Goal: Task Accomplishment & Management: Manage account settings

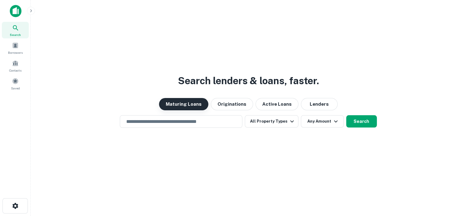
click at [180, 104] on button "Maturing Loans" at bounding box center [183, 104] width 49 height 12
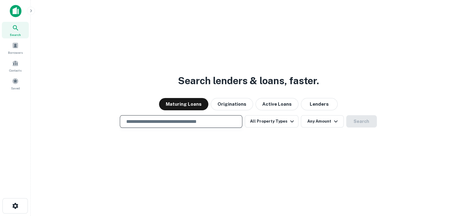
click at [183, 122] on input "text" at bounding box center [181, 121] width 117 height 7
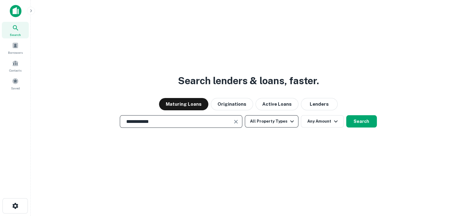
type input "**********"
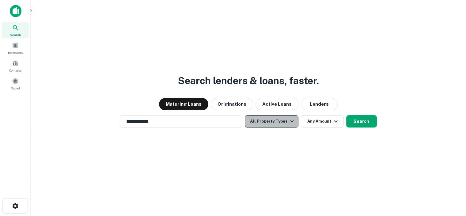
click at [292, 121] on icon "button" at bounding box center [292, 121] width 4 height 2
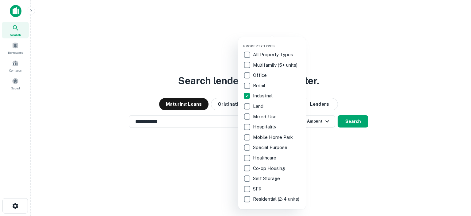
click at [313, 144] on div at bounding box center [235, 108] width 471 height 216
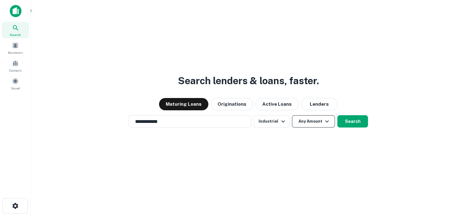
click at [315, 121] on button "Any Amount" at bounding box center [313, 121] width 43 height 12
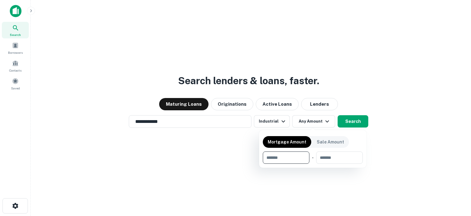
click at [284, 156] on input "number" at bounding box center [284, 157] width 42 height 12
type input "******"
click at [340, 159] on input "number" at bounding box center [340, 157] width 38 height 12
type input "*"
type input "*******"
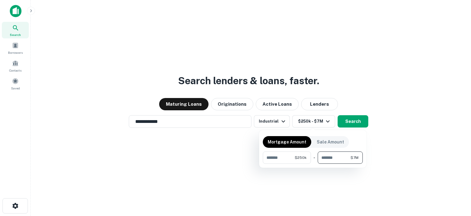
click at [349, 123] on div at bounding box center [235, 108] width 471 height 216
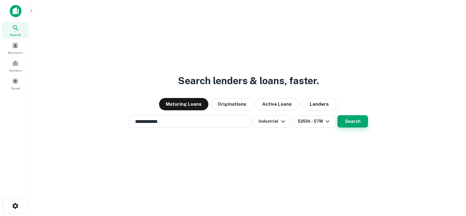
click at [350, 124] on button "Search" at bounding box center [353, 121] width 31 height 12
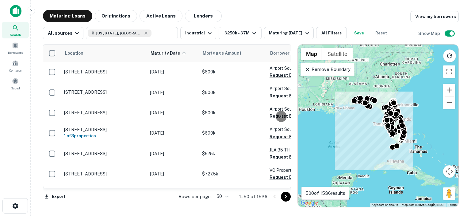
click at [225, 196] on body "Search Borrowers Contacts Saved Maturing Loans Originations Active Loans Lender…" at bounding box center [235, 108] width 471 height 216
click at [221, 204] on li "100" at bounding box center [223, 202] width 18 height 11
click at [305, 33] on icon "button" at bounding box center [307, 33] width 4 height 2
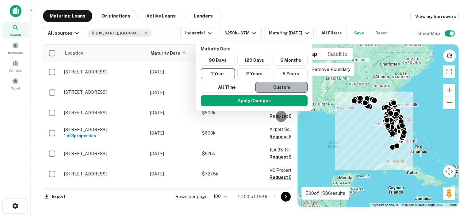
click at [281, 84] on button "Custom" at bounding box center [281, 87] width 52 height 11
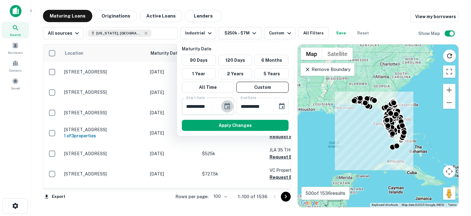
click at [227, 104] on icon "Choose date, selected date is Sep 11, 2025" at bounding box center [227, 106] width 6 height 6
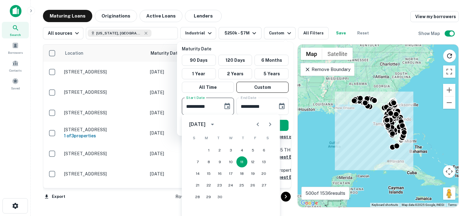
click at [269, 123] on icon "Next month" at bounding box center [269, 124] width 7 height 7
click at [253, 197] on button "31" at bounding box center [252, 196] width 11 height 11
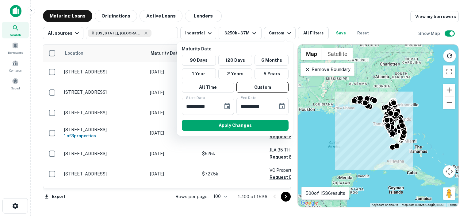
type input "**********"
click at [283, 106] on icon "Choose date, selected date is Mar 10, 2026" at bounding box center [282, 106] width 6 height 6
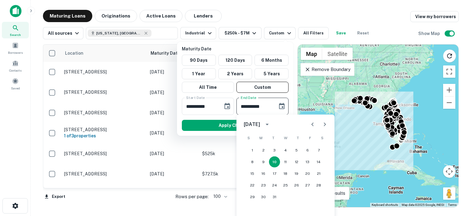
click at [312, 124] on icon "Previous month" at bounding box center [312, 124] width 2 height 4
click at [319, 197] on button "31" at bounding box center [318, 196] width 11 height 11
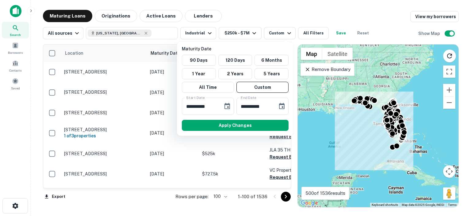
type input "**********"
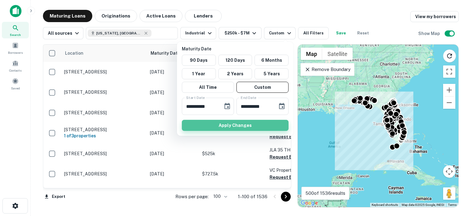
click at [247, 122] on button "Apply Changes" at bounding box center [235, 125] width 107 height 11
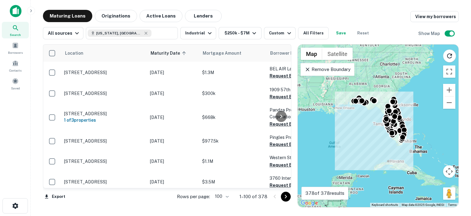
click at [277, 179] on div at bounding box center [281, 115] width 12 height 143
click at [276, 178] on div at bounding box center [281, 115] width 12 height 143
click at [277, 156] on div at bounding box center [281, 115] width 12 height 143
click at [278, 158] on div at bounding box center [281, 115] width 12 height 143
click at [280, 157] on div at bounding box center [281, 115] width 12 height 143
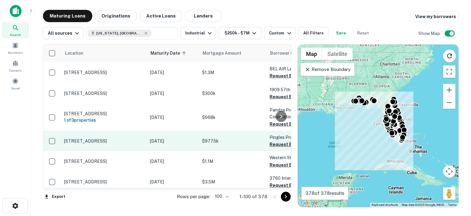
click at [273, 140] on button "Request Borrower Info" at bounding box center [295, 143] width 50 height 7
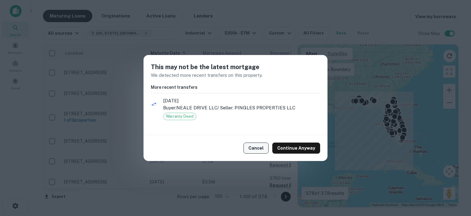
click at [260, 147] on button "Cancel" at bounding box center [255, 147] width 25 height 11
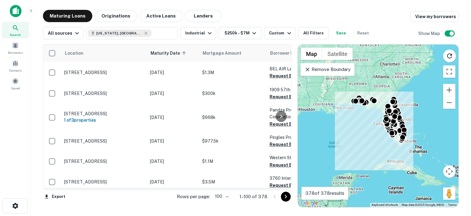
click at [276, 77] on div at bounding box center [281, 115] width 12 height 143
click at [277, 77] on div at bounding box center [281, 115] width 12 height 143
click at [280, 76] on div at bounding box center [281, 115] width 12 height 143
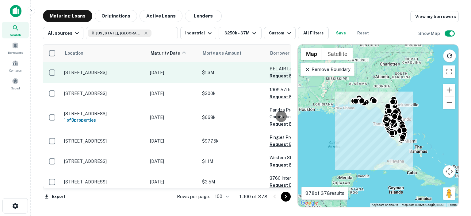
click at [274, 76] on button "Request Borrower Info" at bounding box center [295, 75] width 50 height 7
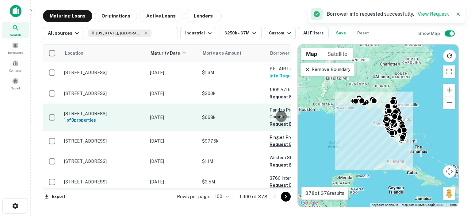
click at [270, 120] on button "Request Borrower Info" at bounding box center [295, 123] width 50 height 7
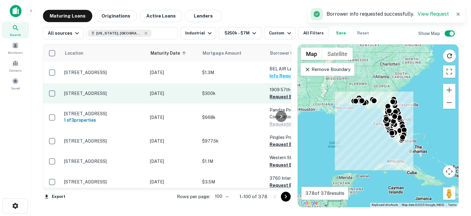
click at [274, 95] on button "Request Borrower Info" at bounding box center [295, 96] width 50 height 7
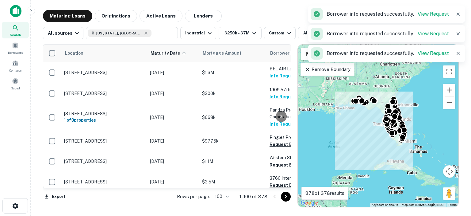
click at [280, 137] on div at bounding box center [281, 115] width 12 height 143
click at [275, 136] on div at bounding box center [281, 115] width 12 height 143
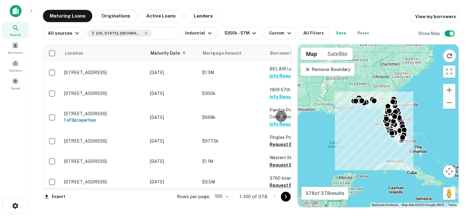
click at [278, 137] on div at bounding box center [281, 115] width 12 height 143
click at [275, 136] on div at bounding box center [281, 115] width 12 height 143
click at [276, 138] on div at bounding box center [281, 115] width 12 height 143
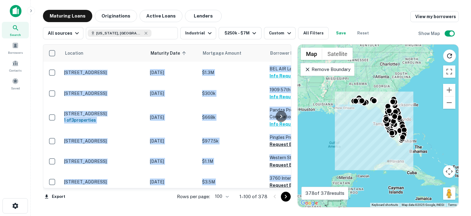
click at [276, 138] on div at bounding box center [281, 115] width 12 height 143
click at [277, 136] on div at bounding box center [281, 115] width 12 height 143
click at [281, 136] on div at bounding box center [281, 115] width 12 height 143
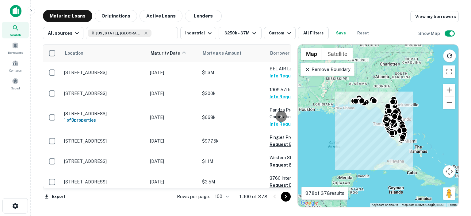
click at [278, 158] on div at bounding box center [281, 115] width 12 height 143
click at [275, 149] on div at bounding box center [281, 115] width 12 height 143
click at [275, 159] on div at bounding box center [281, 115] width 12 height 143
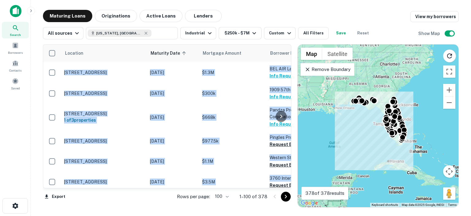
click at [275, 159] on div at bounding box center [281, 115] width 12 height 143
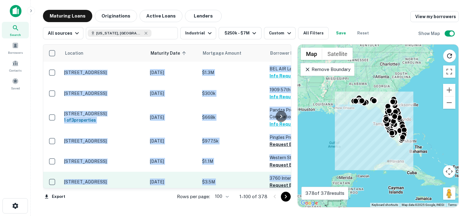
click at [274, 181] on button "Request Borrower Info" at bounding box center [295, 184] width 50 height 7
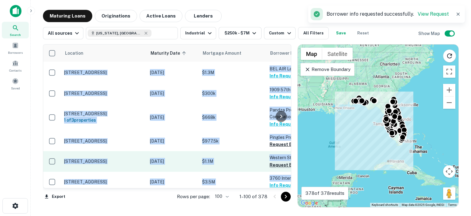
click at [274, 161] on button "Request Borrower Info" at bounding box center [295, 164] width 50 height 7
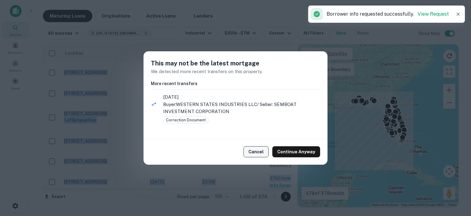
click at [259, 152] on button "Cancel" at bounding box center [255, 151] width 25 height 11
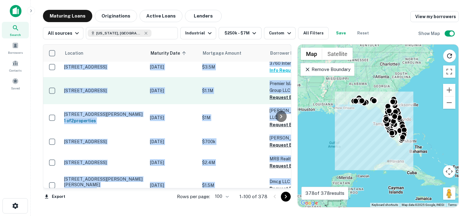
scroll to position [123, 0]
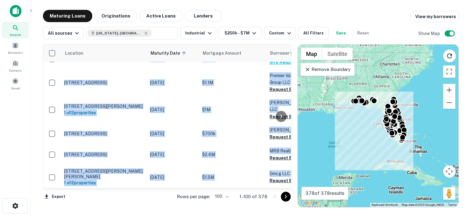
click at [275, 151] on div at bounding box center [281, 115] width 12 height 143
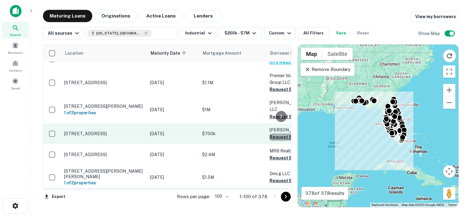
click at [275, 133] on button "Request Borrower Info" at bounding box center [295, 136] width 50 height 7
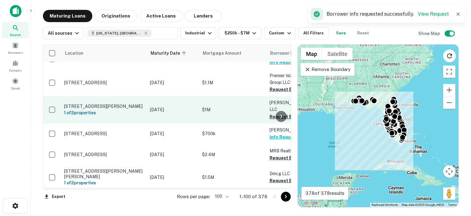
click at [270, 113] on button "Request Borrower Info" at bounding box center [295, 116] width 50 height 7
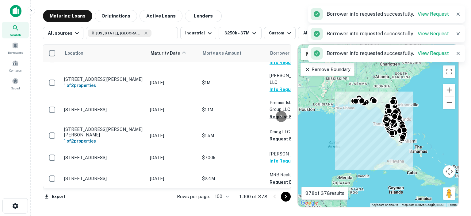
click at [275, 131] on div at bounding box center [281, 115] width 12 height 143
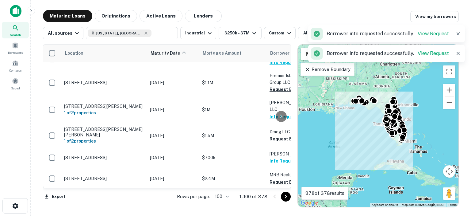
click at [280, 176] on div at bounding box center [281, 115] width 12 height 143
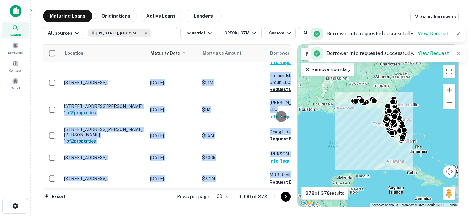
click at [280, 176] on div at bounding box center [281, 115] width 12 height 143
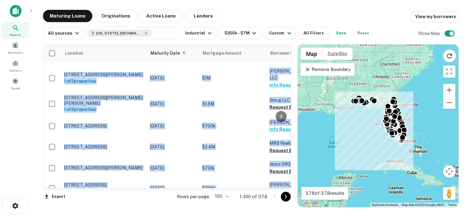
scroll to position [153, 0]
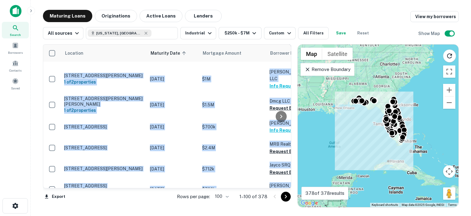
click at [277, 98] on div at bounding box center [281, 115] width 12 height 143
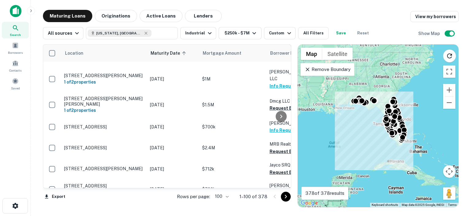
click at [276, 144] on div at bounding box center [281, 115] width 12 height 143
click at [276, 164] on div at bounding box center [281, 115] width 12 height 143
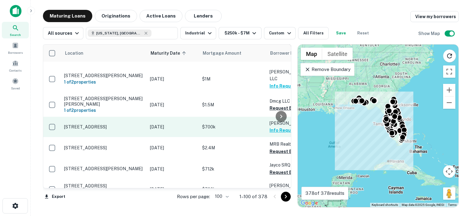
scroll to position [184, 0]
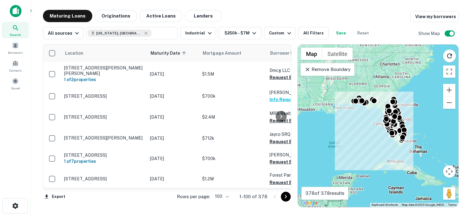
click at [279, 157] on div at bounding box center [281, 115] width 12 height 143
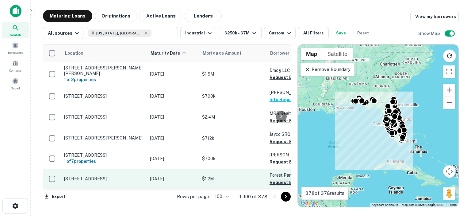
click at [274, 178] on button "Request Borrower Info" at bounding box center [295, 181] width 50 height 7
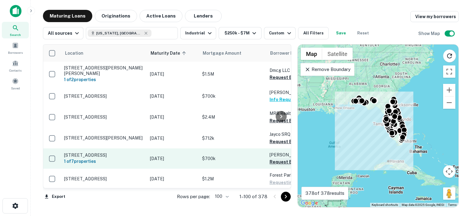
click at [274, 158] on button "Request Borrower Info" at bounding box center [295, 161] width 50 height 7
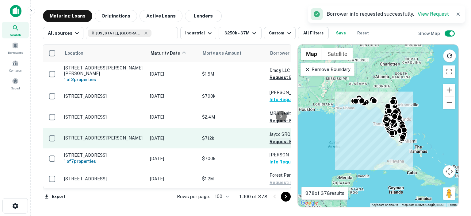
click at [274, 138] on button "Request Borrower Info" at bounding box center [295, 141] width 50 height 7
click at [271, 132] on td "Jayco SRQ LLC Requesting..." at bounding box center [299, 138] width 67 height 20
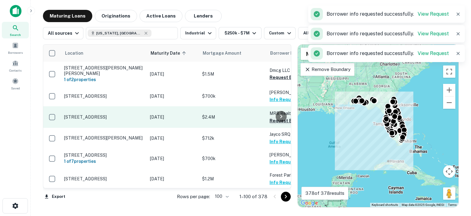
click at [271, 117] on button "Request Borrower Info" at bounding box center [295, 120] width 50 height 7
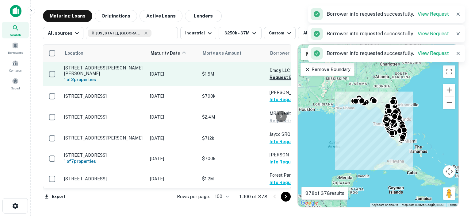
click at [273, 74] on button "Request Borrower Info" at bounding box center [295, 77] width 50 height 7
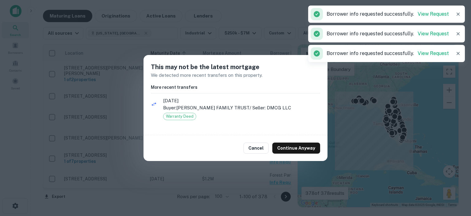
click at [258, 148] on button "Cancel" at bounding box center [255, 147] width 25 height 11
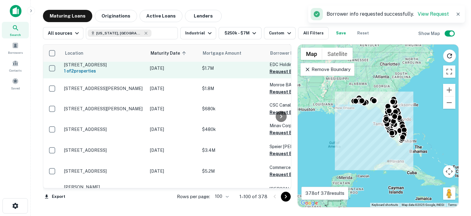
scroll to position [307, 0]
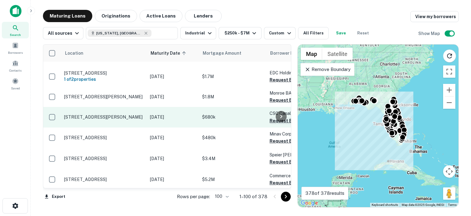
click at [273, 117] on button "Request Borrower Info" at bounding box center [295, 120] width 50 height 7
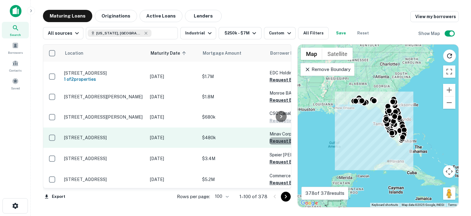
click at [270, 138] on button "Request Borrower Info" at bounding box center [295, 140] width 50 height 7
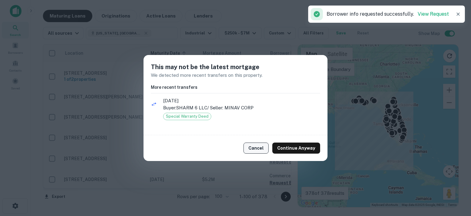
click at [254, 149] on button "Cancel" at bounding box center [255, 147] width 25 height 11
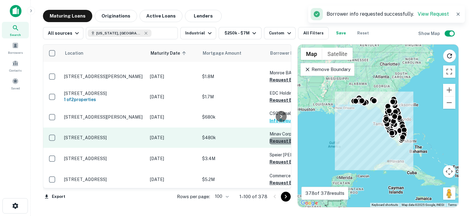
click at [272, 137] on button "Request Borrower Info" at bounding box center [295, 140] width 50 height 7
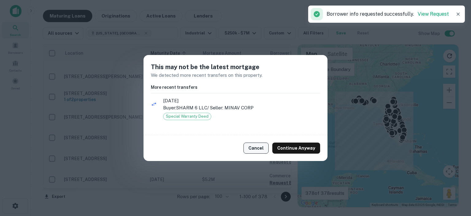
click at [260, 147] on button "Cancel" at bounding box center [255, 147] width 25 height 11
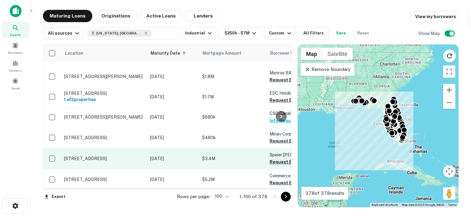
click at [274, 158] on button "Request Borrower Info" at bounding box center [295, 161] width 50 height 7
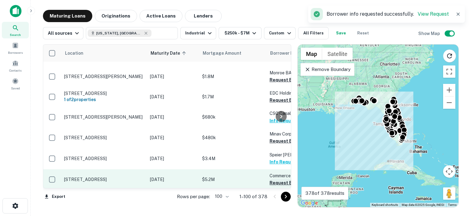
click at [275, 181] on button "Request Borrower Info" at bounding box center [295, 182] width 50 height 7
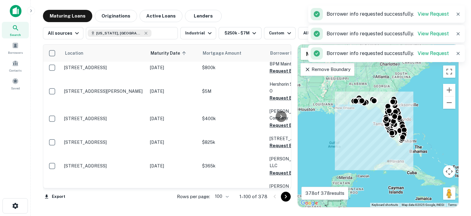
scroll to position [521, 0]
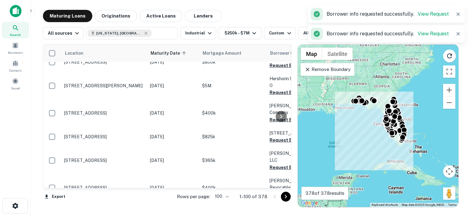
click at [277, 80] on div at bounding box center [281, 115] width 12 height 143
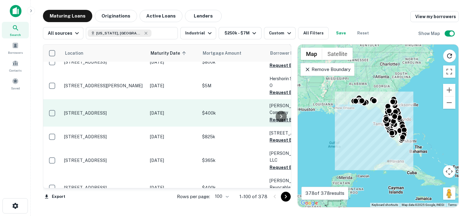
click at [272, 116] on button "Request Borrower Info" at bounding box center [295, 119] width 50 height 7
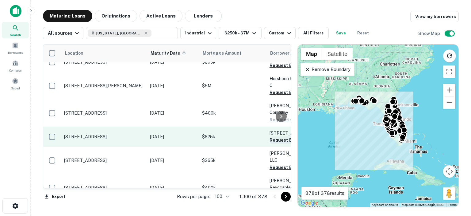
click at [270, 136] on button "Request Borrower Info" at bounding box center [295, 139] width 50 height 7
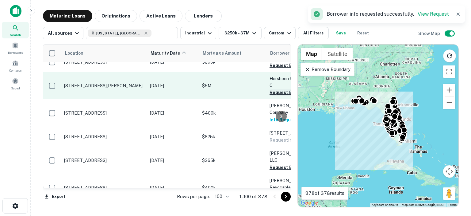
click at [272, 89] on button "Request Borrower Info" at bounding box center [295, 92] width 50 height 7
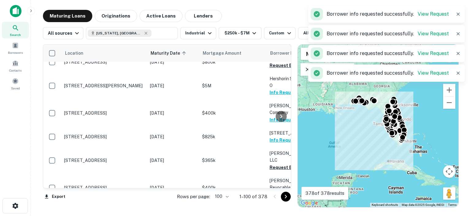
click at [275, 144] on div at bounding box center [281, 115] width 12 height 143
click at [277, 169] on div at bounding box center [281, 115] width 12 height 143
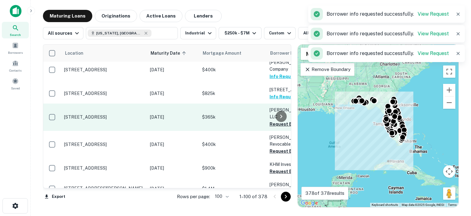
scroll to position [583, 0]
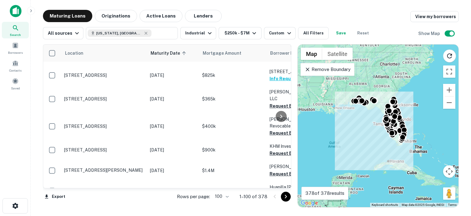
click at [275, 147] on div at bounding box center [281, 115] width 12 height 143
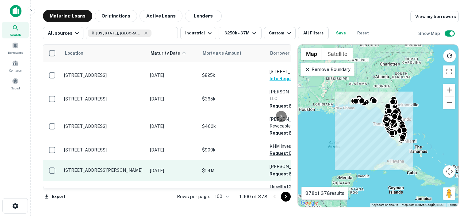
drag, startPoint x: 272, startPoint y: 169, endPoint x: 270, endPoint y: 153, distance: 16.1
click at [272, 190] on button "Request Borrower Info" at bounding box center [295, 193] width 50 height 7
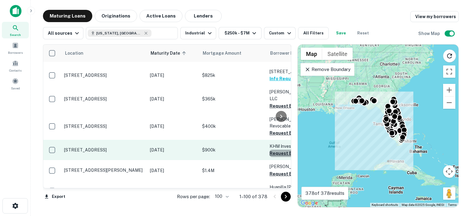
click at [274, 149] on button "Request Borrower Info" at bounding box center [295, 152] width 50 height 7
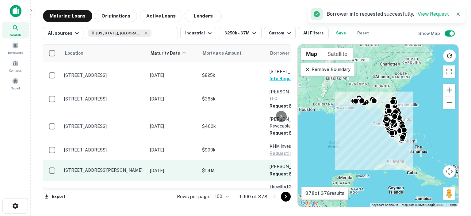
click at [274, 170] on button "Request Borrower Info" at bounding box center [295, 173] width 50 height 7
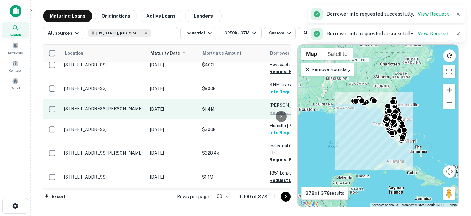
scroll to position [675, 0]
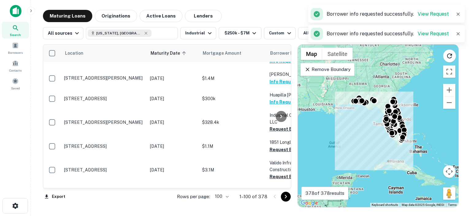
click at [276, 152] on div at bounding box center [281, 115] width 12 height 143
click at [276, 151] on div at bounding box center [281, 115] width 12 height 143
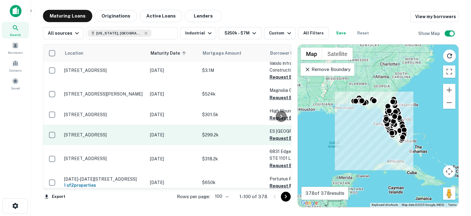
scroll to position [797, 0]
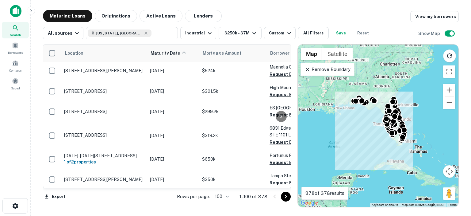
click at [279, 142] on div at bounding box center [281, 115] width 12 height 143
click at [276, 137] on div at bounding box center [281, 115] width 12 height 143
click at [276, 164] on div at bounding box center [281, 115] width 12 height 143
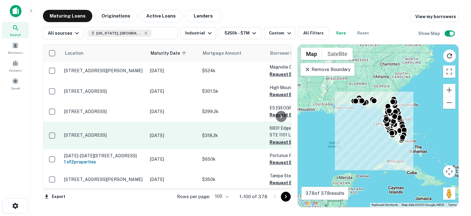
click at [272, 138] on button "Request Borrower Info" at bounding box center [295, 141] width 50 height 7
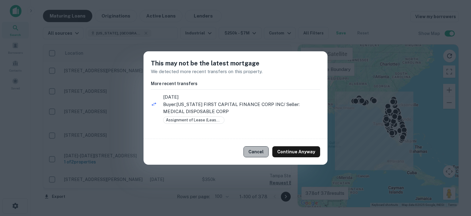
click at [261, 152] on button "Cancel" at bounding box center [255, 151] width 25 height 11
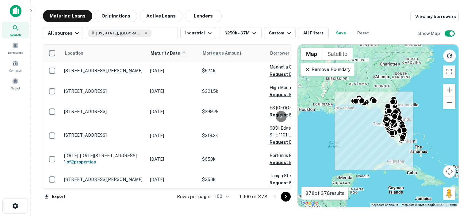
click at [276, 159] on div at bounding box center [281, 115] width 12 height 143
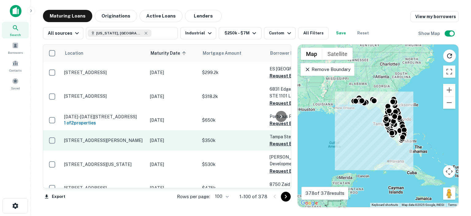
scroll to position [859, 0]
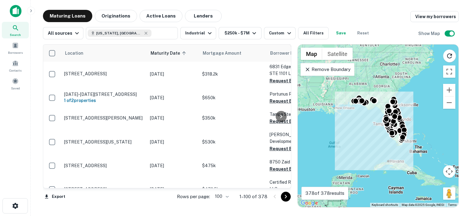
click at [275, 124] on div at bounding box center [281, 115] width 12 height 143
click at [275, 129] on div at bounding box center [281, 115] width 12 height 143
click at [276, 145] on div at bounding box center [281, 115] width 12 height 143
click at [276, 148] on div at bounding box center [281, 115] width 12 height 143
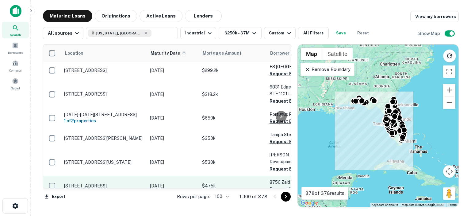
scroll to position [828, 0]
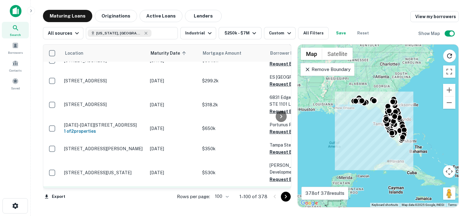
click at [272, 196] on button "Request Borrower Info" at bounding box center [295, 199] width 50 height 7
click at [278, 159] on div at bounding box center [281, 115] width 12 height 143
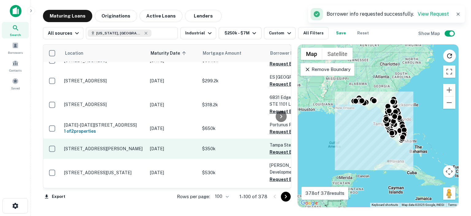
click at [275, 131] on div at bounding box center [281, 115] width 12 height 143
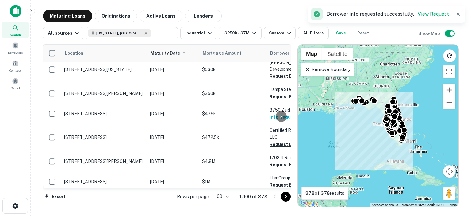
scroll to position [920, 0]
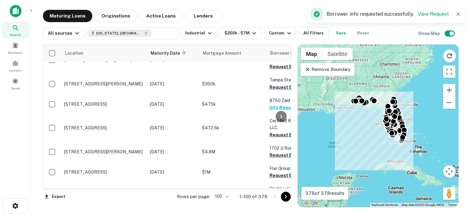
click at [278, 131] on div at bounding box center [281, 115] width 12 height 143
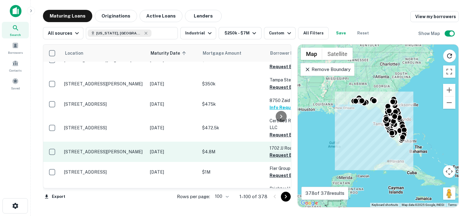
click at [275, 151] on button "Request Borrower Info" at bounding box center [295, 154] width 50 height 7
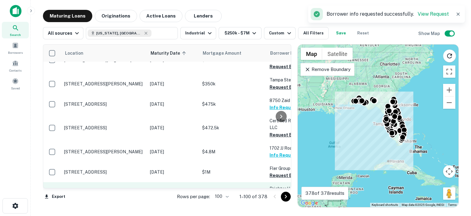
click at [272, 199] on button "Request Borrower Info" at bounding box center [295, 202] width 50 height 7
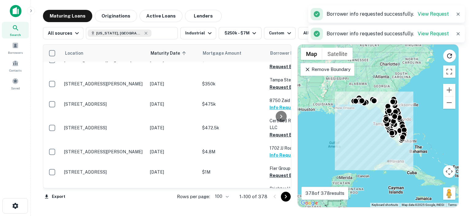
click at [277, 154] on div at bounding box center [281, 115] width 12 height 143
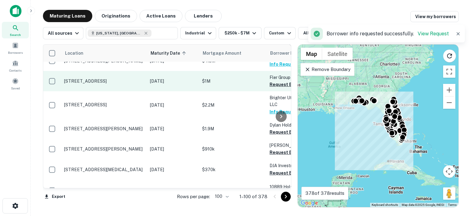
scroll to position [1012, 0]
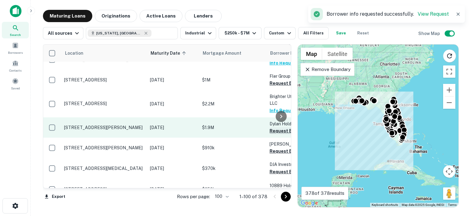
click at [272, 127] on button "Request Borrower Info" at bounding box center [295, 130] width 50 height 7
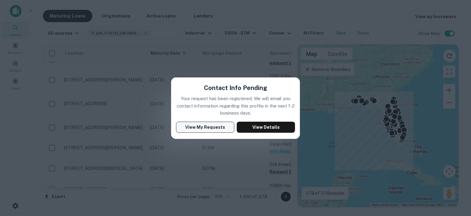
click at [208, 127] on button "View My Requests" at bounding box center [205, 126] width 58 height 11
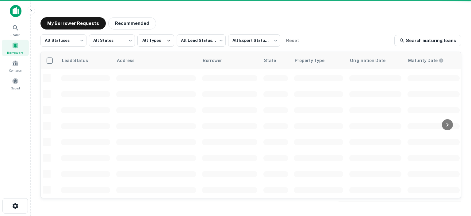
scroll to position [275, 0]
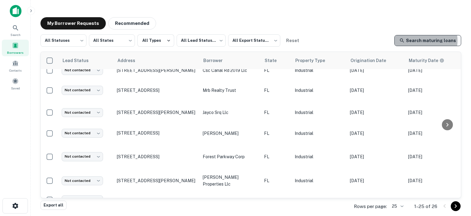
click at [427, 40] on link "Search maturing loans" at bounding box center [427, 40] width 67 height 11
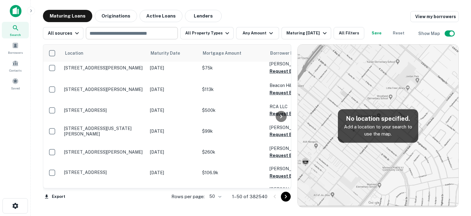
click at [113, 34] on input "text" at bounding box center [131, 33] width 87 height 9
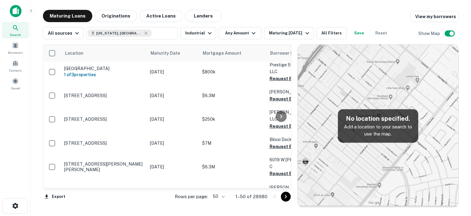
click at [224, 197] on body "Search Borrowers Contacts Saved Maturing Loans Originations Active Loans Lender…" at bounding box center [235, 108] width 471 height 216
click at [216, 204] on li "100" at bounding box center [219, 202] width 18 height 11
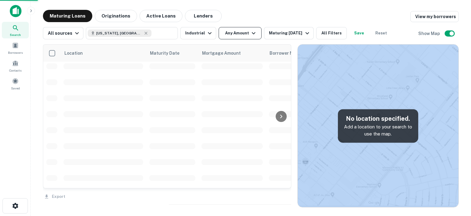
click at [251, 34] on icon "button" at bounding box center [253, 32] width 7 height 7
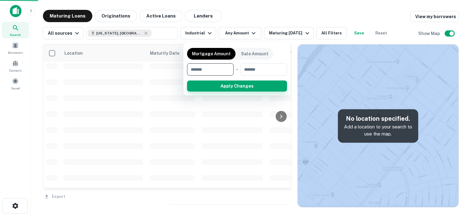
click at [220, 80] on button "Apply Changes" at bounding box center [237, 85] width 100 height 11
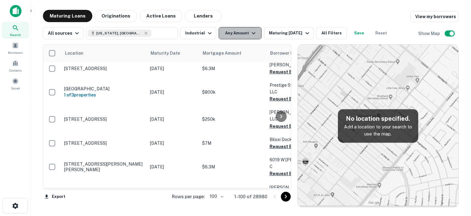
click at [250, 36] on icon "button" at bounding box center [253, 32] width 7 height 7
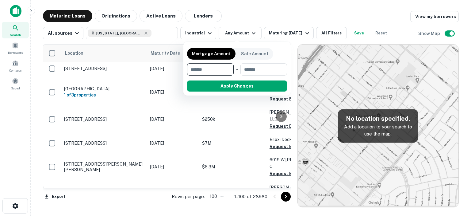
click at [219, 71] on input "number" at bounding box center [208, 69] width 42 height 12
type input "******"
click at [263, 68] on input "number" at bounding box center [264, 69] width 38 height 12
type input "*******"
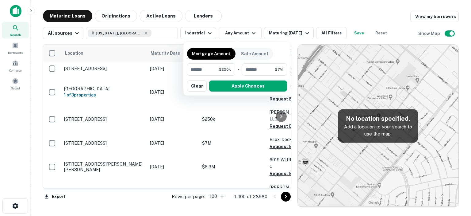
click at [301, 33] on div at bounding box center [235, 108] width 471 height 216
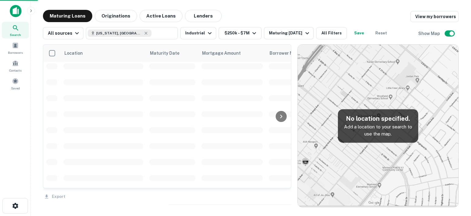
click at [254, 87] on td at bounding box center [231, 82] width 67 height 16
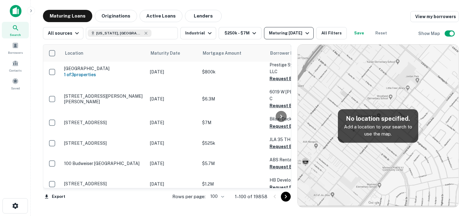
click at [304, 33] on icon "button" at bounding box center [307, 32] width 7 height 7
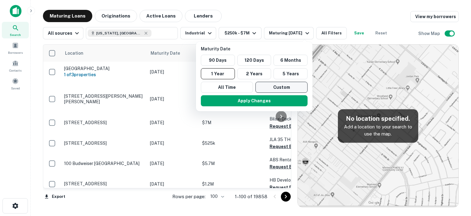
click at [277, 86] on button "Custom" at bounding box center [281, 87] width 52 height 11
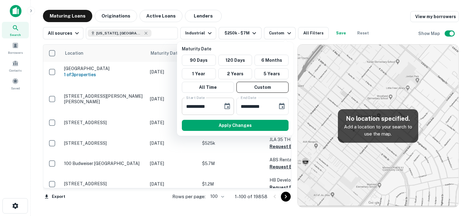
click at [226, 107] on icon "Choose date, selected date is Sep 11, 2025" at bounding box center [227, 105] width 7 height 7
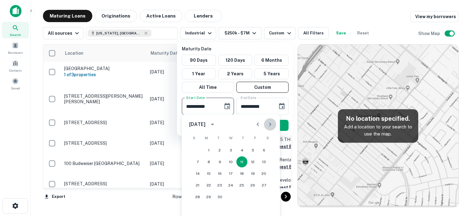
click at [270, 124] on icon "Next month" at bounding box center [269, 124] width 7 height 7
click at [252, 196] on button "31" at bounding box center [252, 196] width 11 height 11
type input "**********"
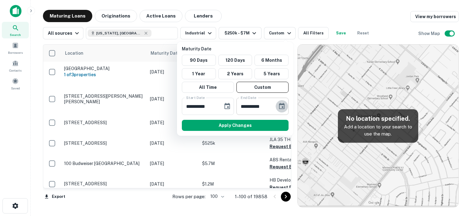
click at [282, 105] on icon "Choose date, selected date is Mar 10, 2026" at bounding box center [281, 105] width 7 height 7
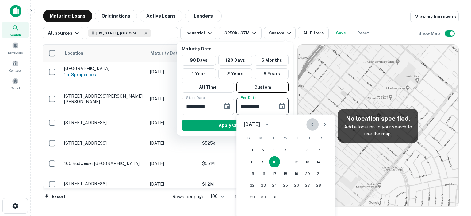
click at [312, 123] on icon "Previous month" at bounding box center [312, 124] width 7 height 7
click at [319, 196] on button "31" at bounding box center [318, 196] width 11 height 11
type input "**********"
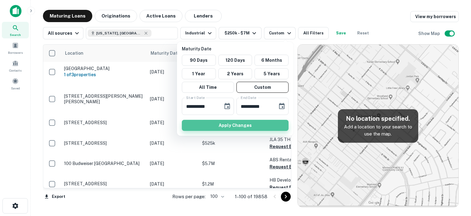
click at [239, 121] on button "Apply Changes" at bounding box center [235, 125] width 107 height 11
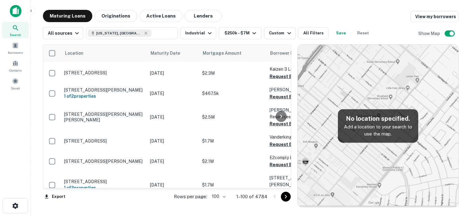
scroll to position [2042, 0]
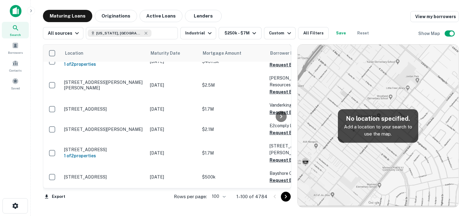
click at [280, 148] on div at bounding box center [281, 115] width 12 height 143
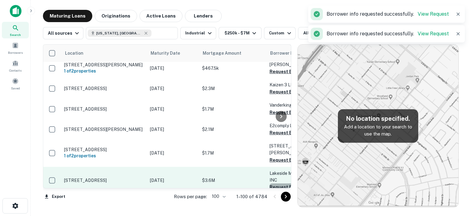
click at [274, 183] on button "Request Borrower Info" at bounding box center [295, 186] width 50 height 7
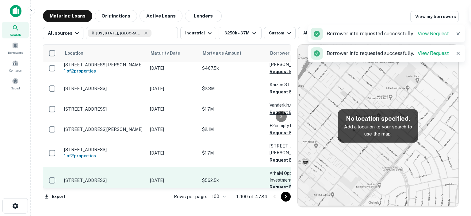
click at [274, 183] on button "Request Borrower Info" at bounding box center [295, 186] width 50 height 7
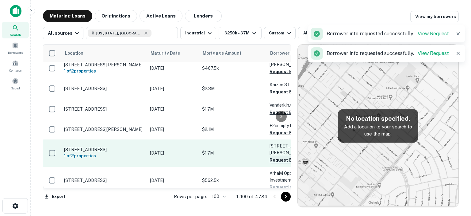
click at [273, 156] on button "Request Borrower Info" at bounding box center [295, 159] width 50 height 7
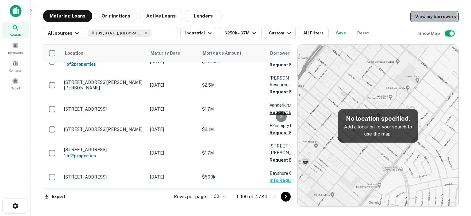
click at [434, 17] on link "View my borrowers" at bounding box center [434, 16] width 48 height 11
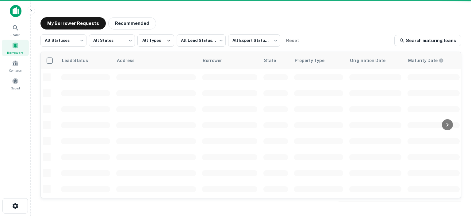
scroll to position [275, 0]
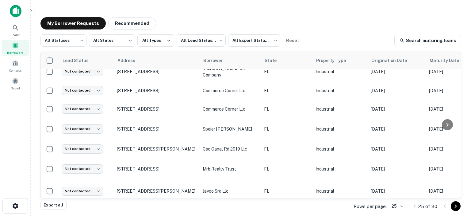
click at [401, 206] on body "Search Borrowers Contacts Saved My Borrower Requests Recommended All Statuses *…" at bounding box center [235, 108] width 471 height 216
click at [392, 158] on li "50" at bounding box center [397, 158] width 21 height 11
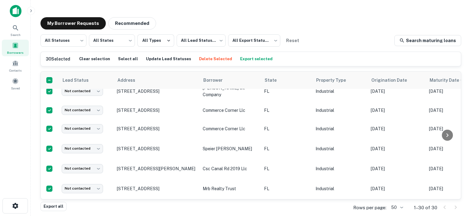
click at [247, 58] on button "Export selected" at bounding box center [257, 58] width 36 height 9
click at [245, 58] on button "Export selected" at bounding box center [257, 58] width 36 height 9
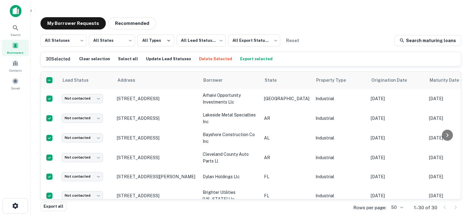
click at [197, 58] on button "Delete Selected" at bounding box center [215, 58] width 36 height 9
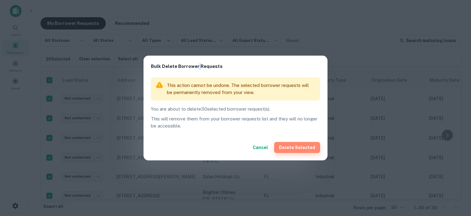
click at [301, 148] on button "Delete Selected" at bounding box center [297, 147] width 46 height 11
